Goal: Task Accomplishment & Management: Manage account settings

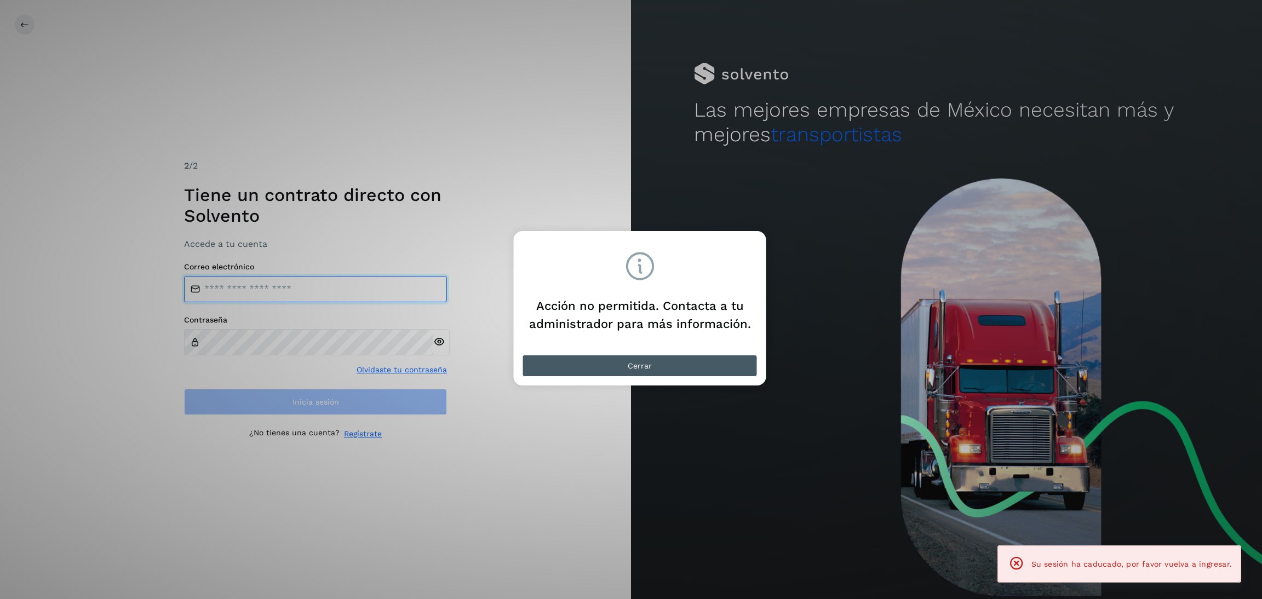
type input "**********"
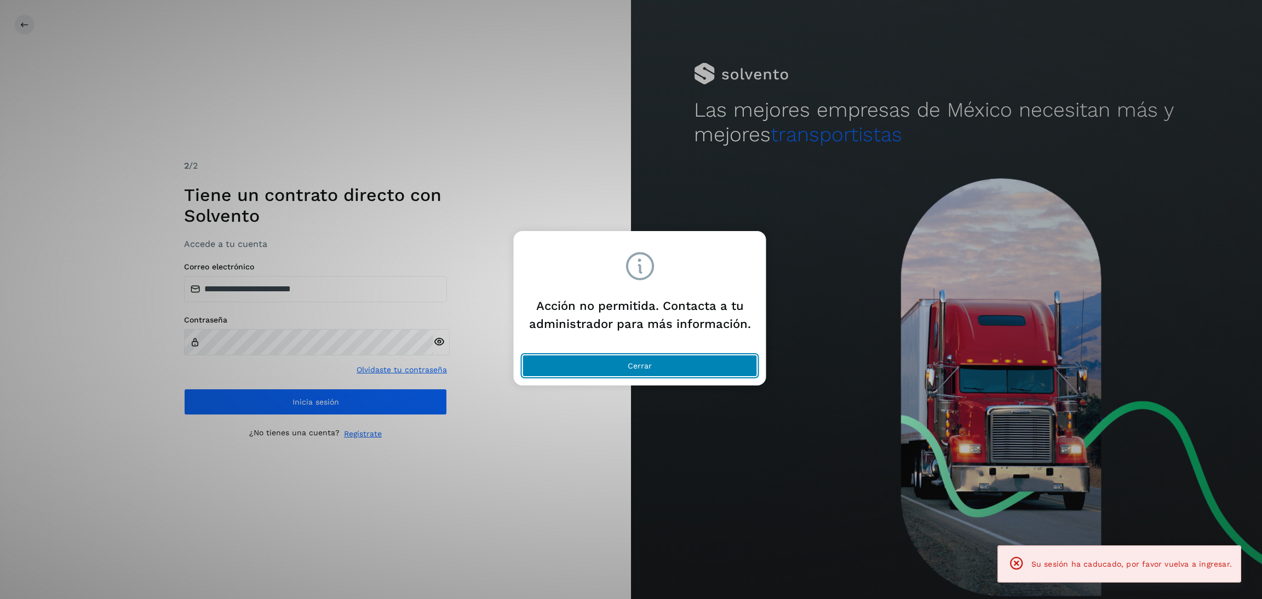
click at [723, 372] on button "Cerrar" at bounding box center [640, 366] width 235 height 22
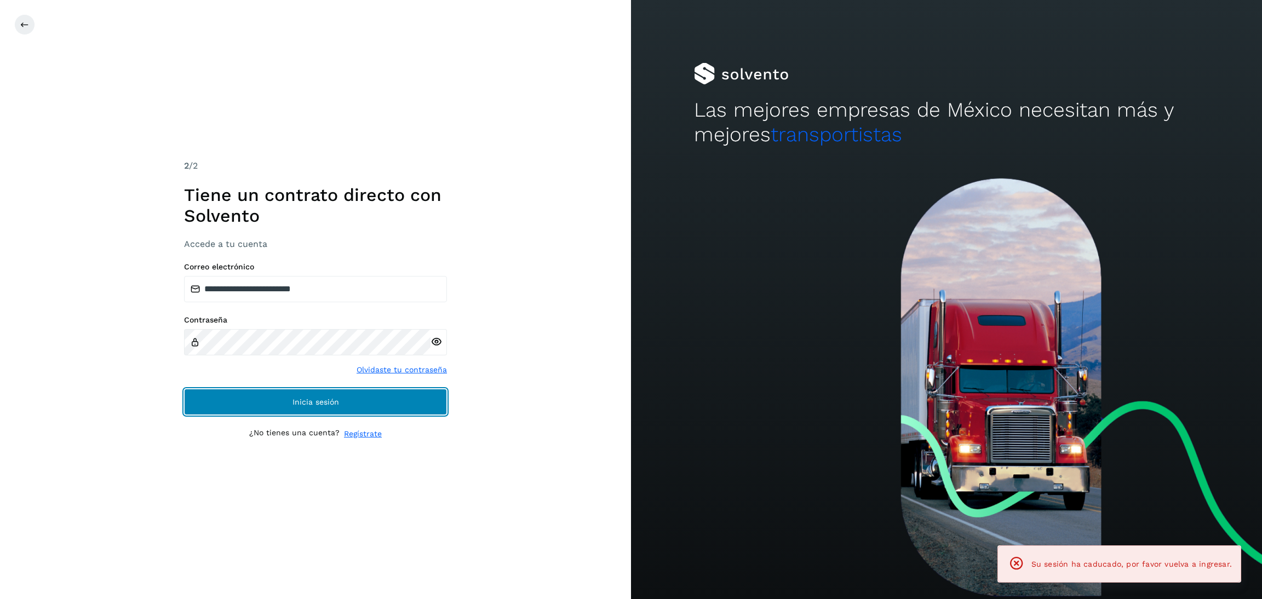
click at [373, 409] on button "Inicia sesión" at bounding box center [315, 402] width 263 height 26
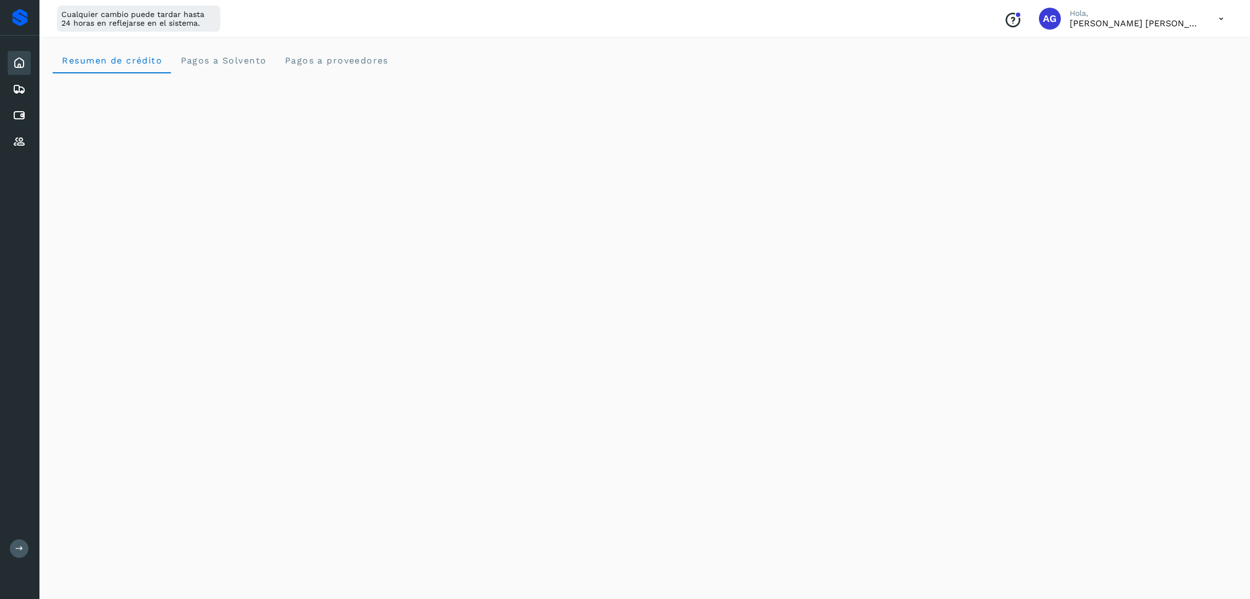
click at [1175, 223] on div "Initializing..." at bounding box center [645, 559] width 1184 height 973
